Goal: Navigation & Orientation: Find specific page/section

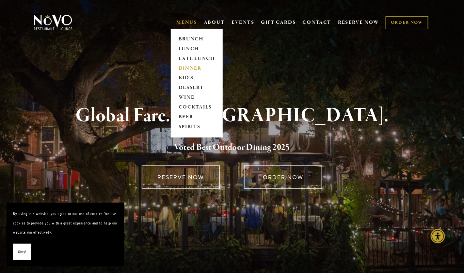
click at [189, 64] on link "DINNER" at bounding box center [196, 69] width 41 height 10
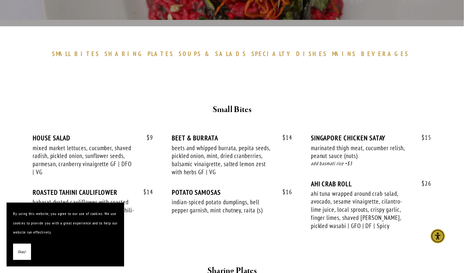
scroll to position [182, 0]
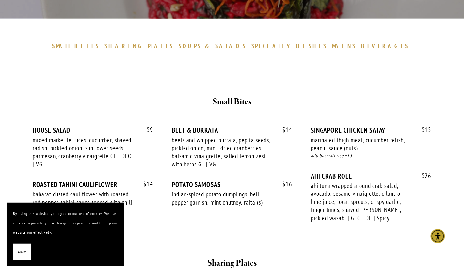
click at [27, 249] on button "Okay!" at bounding box center [22, 252] width 18 height 17
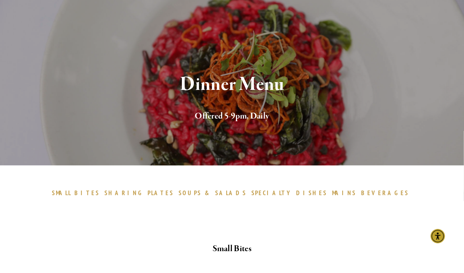
scroll to position [0, 0]
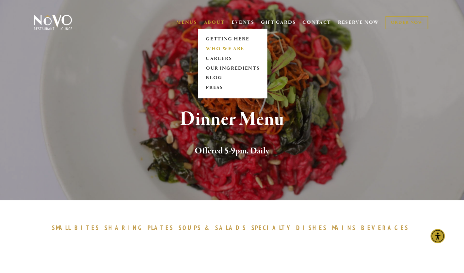
click at [217, 48] on link "WHO WE ARE" at bounding box center [233, 49] width 58 height 10
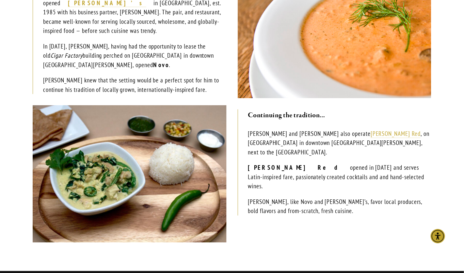
scroll to position [250, 0]
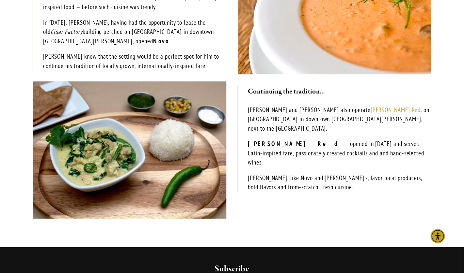
click at [219, 134] on img at bounding box center [130, 151] width 194 height 138
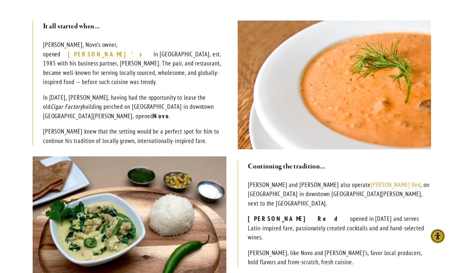
scroll to position [175, 0]
